Goal: Feedback & Contribution: Contribute content

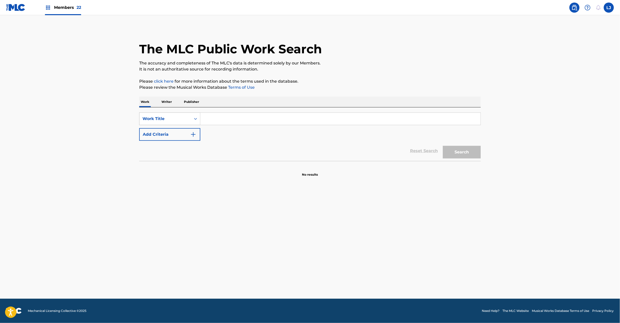
click at [193, 113] on div "Search Form" at bounding box center [195, 119] width 9 height 12
click at [184, 133] on div "MLC Song Code" at bounding box center [169, 131] width 61 height 13
click at [213, 123] on input "Search Form" at bounding box center [340, 119] width 280 height 12
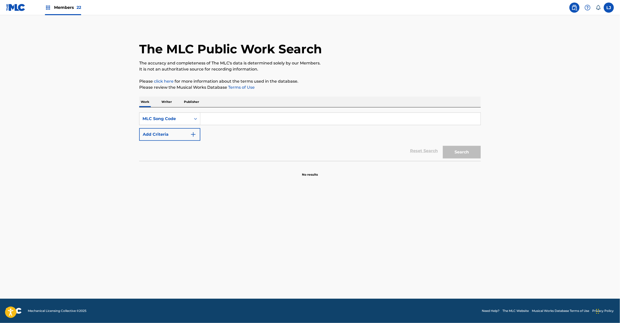
paste input "D2352Y"
type input "D2352Y"
click at [455, 151] on button "Search" at bounding box center [462, 152] width 38 height 13
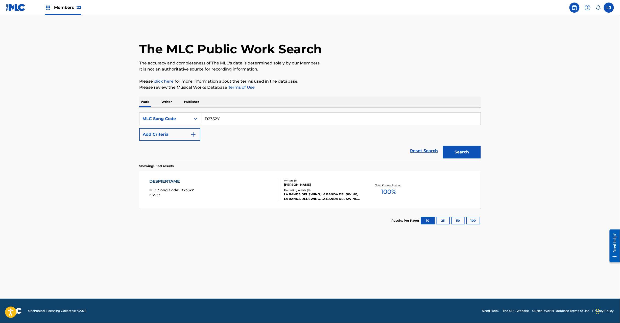
click at [197, 193] on div "DESPIERTAME MLC Song Code : D2352Y ISWC :" at bounding box center [215, 189] width 130 height 23
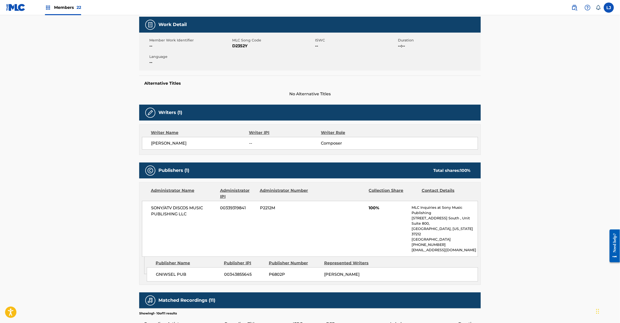
scroll to position [79, 0]
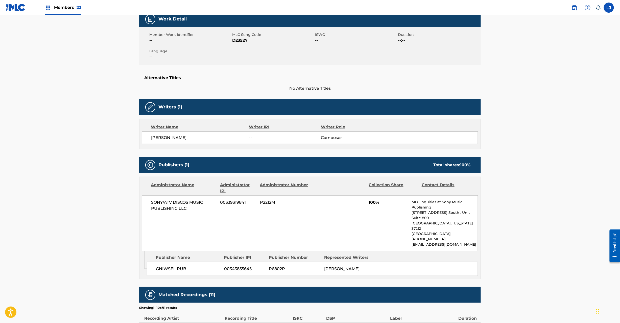
click at [176, 205] on span "SONY/ATV DISCOS MUSIC PUBLISHING LLC" at bounding box center [183, 205] width 65 height 12
copy div "SONY/ATV DISCOS MUSIC PUBLISHING LLC"
click at [173, 266] on span "GNIWSEL PUB" at bounding box center [188, 269] width 64 height 6
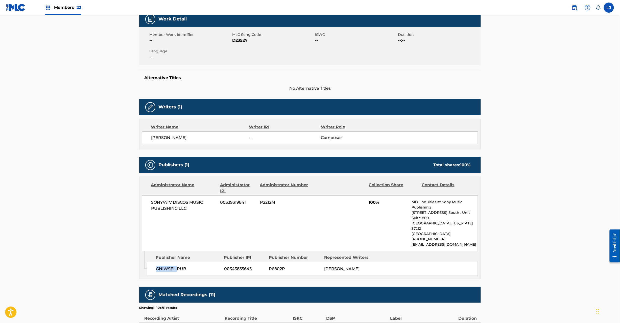
click at [173, 266] on span "GNIWSEL PUB" at bounding box center [188, 269] width 64 height 6
copy div "GNIWSEL PUB"
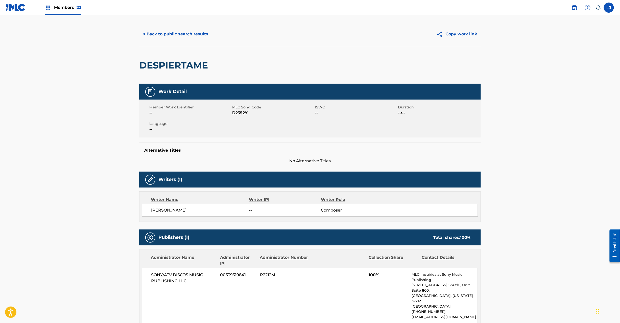
scroll to position [0, 0]
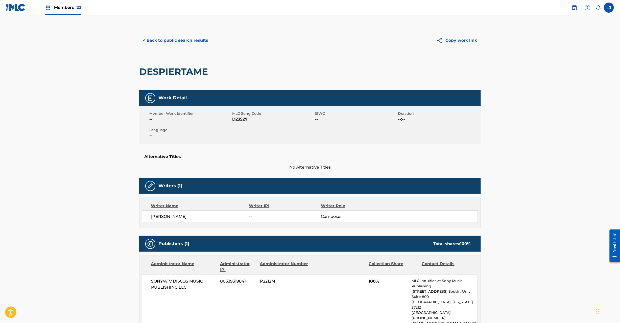
click at [161, 47] on div "< Back to public search results Copy work link" at bounding box center [310, 40] width 342 height 25
click at [161, 43] on button "< Back to public search results" at bounding box center [175, 40] width 73 height 13
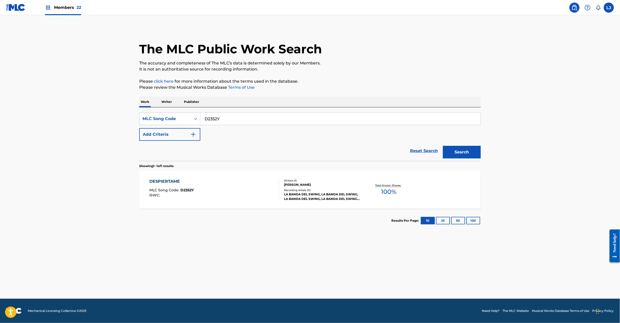
click at [15, 7] on img at bounding box center [15, 7] width 19 height 7
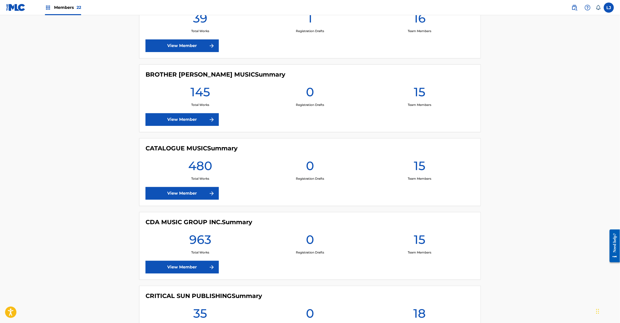
scroll to position [808, 0]
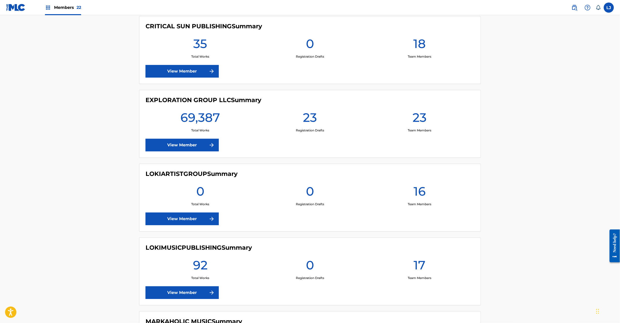
click at [174, 149] on link "View Member" at bounding box center [182, 145] width 73 height 13
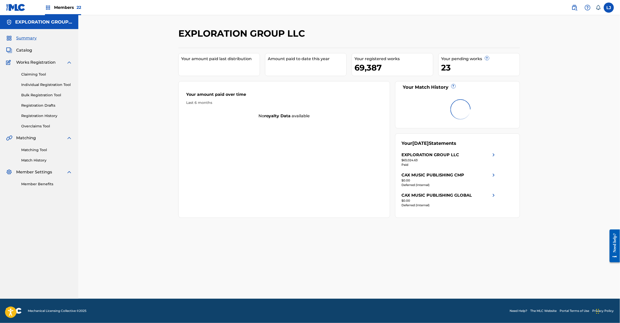
click at [29, 53] on span "Catalog" at bounding box center [24, 50] width 16 height 6
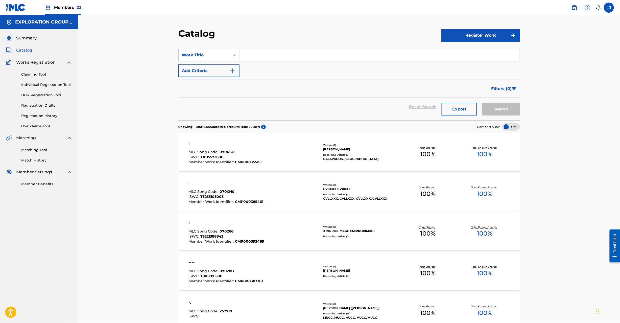
drag, startPoint x: 250, startPoint y: 49, endPoint x: 264, endPoint y: 53, distance: 14.9
click at [250, 49] on div "Search Form" at bounding box center [380, 55] width 280 height 13
paste input "Princesita"
type input "Princesita"
click at [490, 105] on button "Search" at bounding box center [501, 109] width 38 height 13
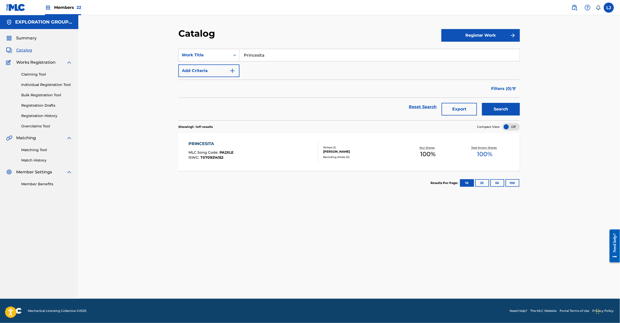
click at [280, 150] on div "PRINCESITA MLC Song Code : PA2XLE ISWC : T0709214152" at bounding box center [254, 152] width 130 height 23
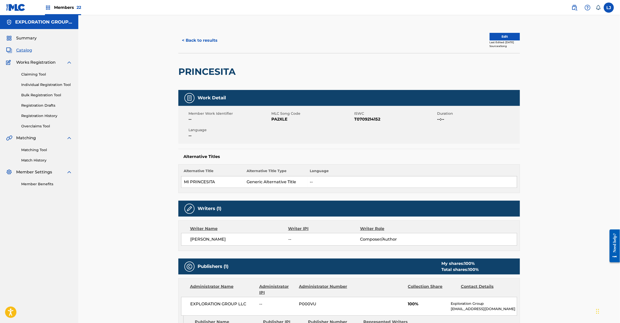
click at [192, 36] on button "< Back to results" at bounding box center [199, 40] width 43 height 13
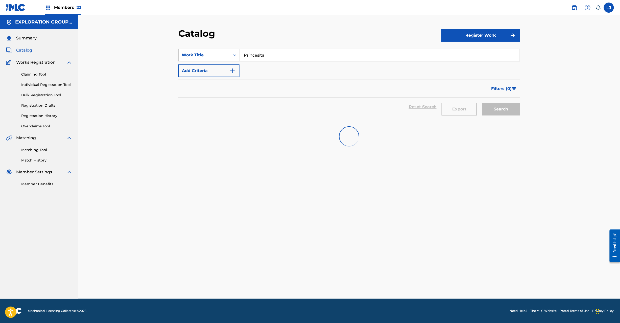
click at [265, 57] on input "Princesita" at bounding box center [380, 55] width 280 height 12
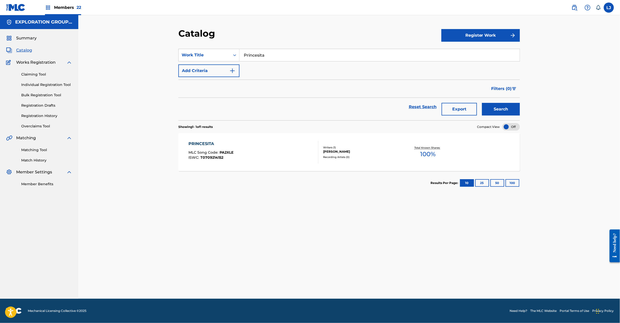
click at [265, 57] on input "Princesita" at bounding box center [380, 55] width 280 height 12
paste input "uro Amor"
click at [265, 57] on input "Puro Amor" at bounding box center [380, 55] width 280 height 12
type input "Puro Amor"
click at [521, 110] on div "Catalog Register Work SearchWithCriteria0b8ef85e-8219-4808-b96d-51048f897c63 Wo…" at bounding box center [349, 163] width 354 height 271
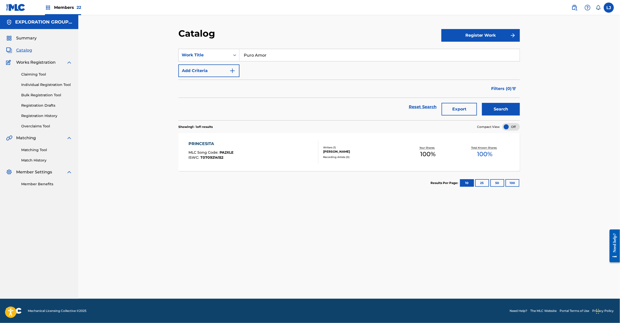
click at [509, 111] on button "Search" at bounding box center [501, 109] width 38 height 13
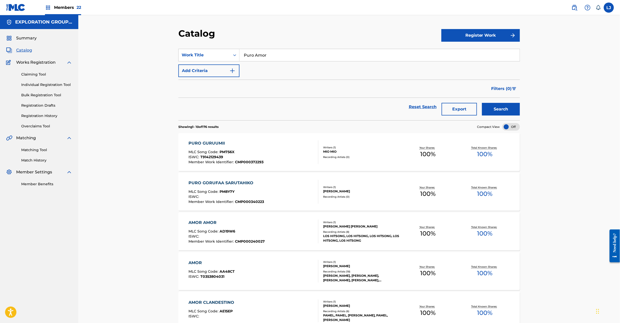
click at [32, 94] on link "Bulk Registration Tool" at bounding box center [46, 94] width 51 height 5
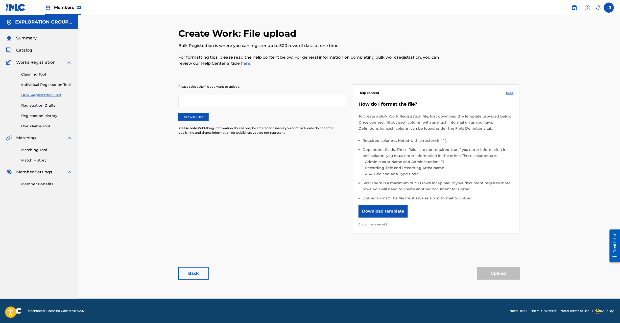
click at [194, 114] on label "Browse Files" at bounding box center [193, 117] width 30 height 8
click at [0, 0] on input "Browse Files" at bounding box center [0, 0] width 0 height 0
click at [487, 272] on button "Upload" at bounding box center [498, 273] width 43 height 13
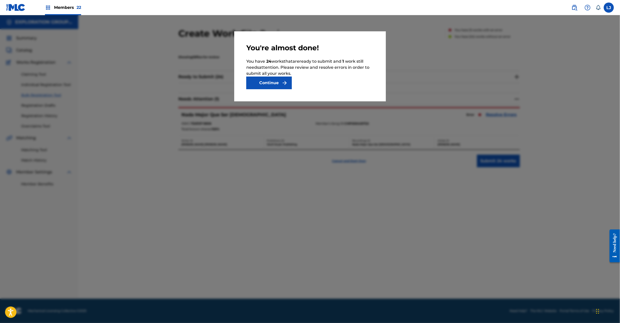
click at [279, 82] on button "Continue" at bounding box center [268, 83] width 45 height 13
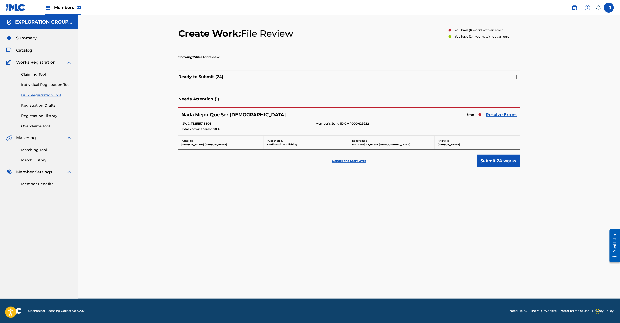
click at [507, 114] on link "Resolve Errors" at bounding box center [501, 115] width 31 height 6
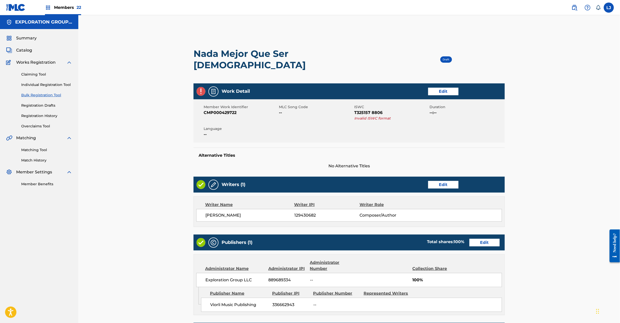
click at [447, 88] on link "Edit" at bounding box center [443, 92] width 30 height 8
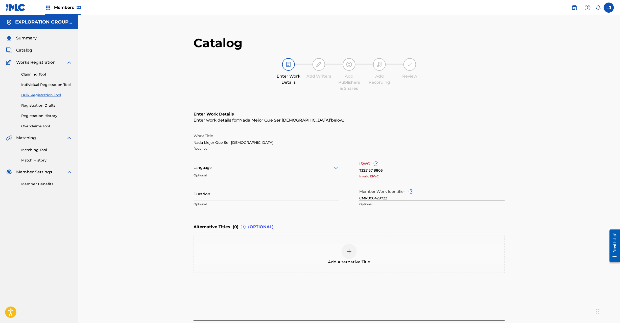
click at [374, 170] on input "T325157 8806" at bounding box center [432, 166] width 146 height 14
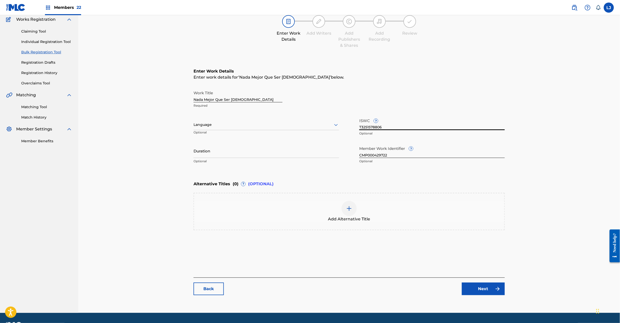
scroll to position [57, 0]
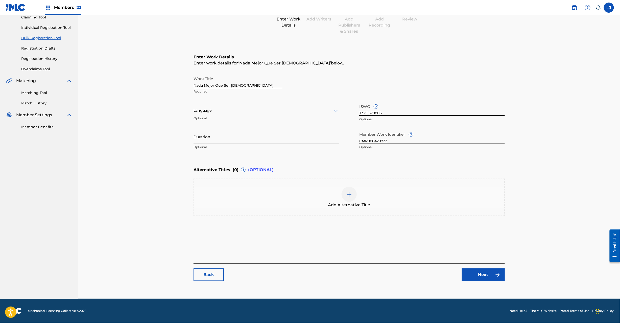
type input "T3251578806"
click at [484, 275] on link "Next" at bounding box center [483, 274] width 43 height 13
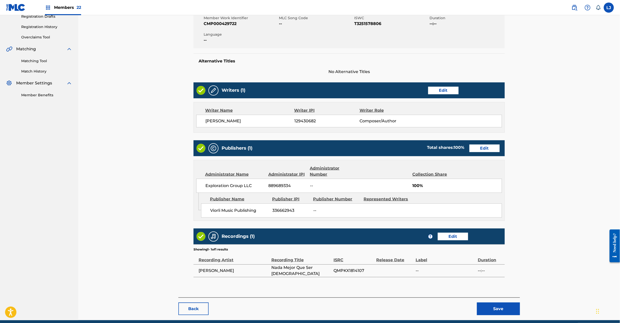
scroll to position [99, 0]
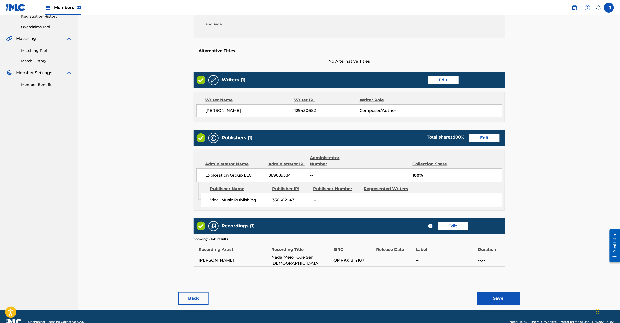
click at [515, 292] on button "Save" at bounding box center [498, 298] width 43 height 13
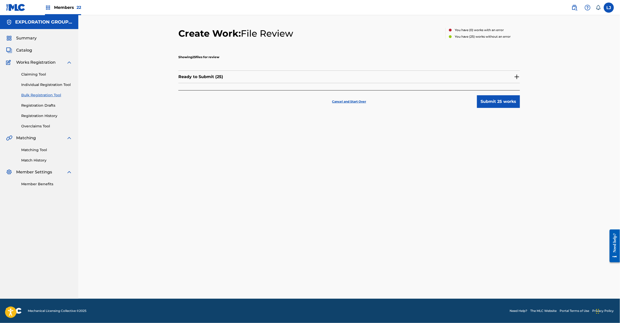
click at [512, 96] on button "Submit 25 works" at bounding box center [498, 101] width 43 height 13
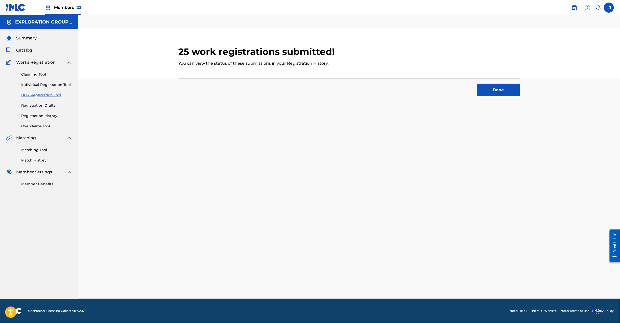
click at [501, 88] on button "Done" at bounding box center [498, 90] width 43 height 13
